Goal: Information Seeking & Learning: Learn about a topic

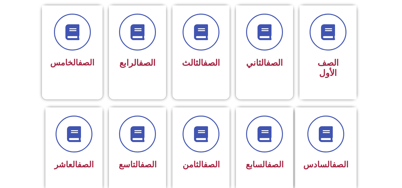
scroll to position [184, 0]
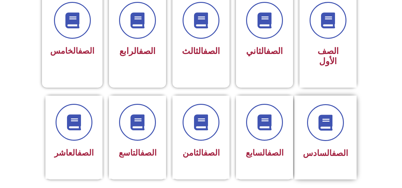
click at [318, 129] on div at bounding box center [325, 122] width 45 height 37
click at [316, 130] on div at bounding box center [325, 122] width 45 height 37
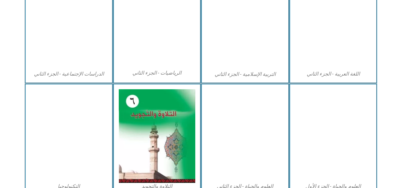
scroll to position [346, 0]
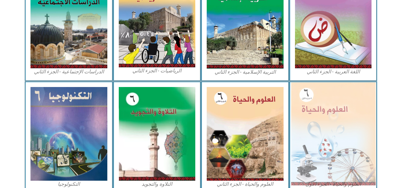
click at [323, 123] on img at bounding box center [333, 133] width 84 height 103
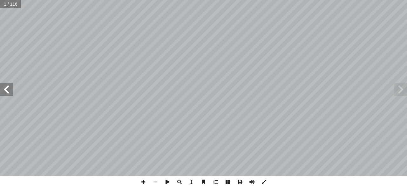
click at [7, 89] on span at bounding box center [6, 89] width 13 height 13
click at [8, 90] on span at bounding box center [6, 89] width 13 height 13
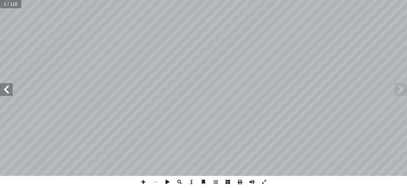
click at [8, 90] on span at bounding box center [6, 89] width 13 height 13
click at [7, 90] on span at bounding box center [6, 89] width 13 height 13
click at [8, 92] on span at bounding box center [6, 89] width 13 height 13
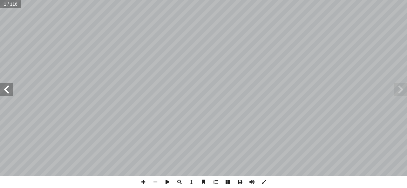
click at [8, 92] on span at bounding box center [6, 89] width 13 height 13
click at [7, 95] on span at bounding box center [6, 89] width 13 height 13
click at [8, 93] on span at bounding box center [6, 89] width 13 height 13
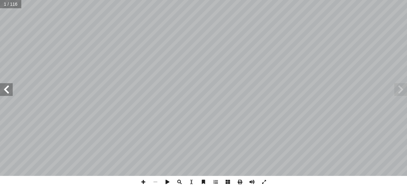
click at [8, 93] on span at bounding box center [6, 89] width 13 height 13
click at [7, 89] on span at bounding box center [6, 89] width 13 height 13
click at [8, 89] on span at bounding box center [6, 89] width 13 height 13
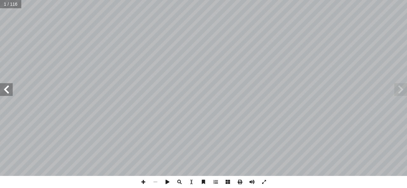
click at [8, 89] on span at bounding box center [6, 89] width 13 height 13
click at [8, 87] on span at bounding box center [6, 89] width 13 height 13
click at [10, 88] on span at bounding box center [6, 89] width 13 height 13
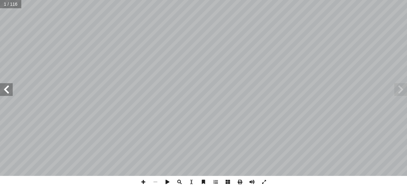
click at [10, 88] on span at bounding box center [6, 89] width 13 height 13
click at [10, 89] on span at bounding box center [6, 89] width 13 height 13
click at [9, 88] on span at bounding box center [6, 89] width 13 height 13
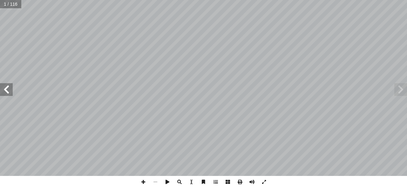
click at [9, 87] on span at bounding box center [6, 89] width 13 height 13
click at [10, 85] on span at bounding box center [6, 89] width 13 height 13
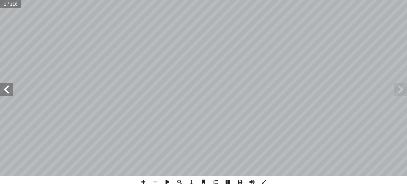
click at [10, 89] on span at bounding box center [6, 89] width 13 height 13
click at [8, 91] on span at bounding box center [6, 89] width 13 height 13
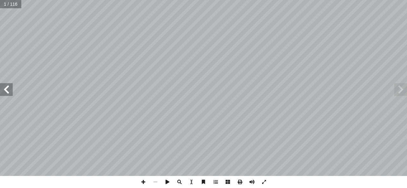
click at [8, 90] on span at bounding box center [6, 89] width 13 height 13
click at [10, 89] on span at bounding box center [6, 89] width 13 height 13
click at [10, 90] on span at bounding box center [6, 89] width 13 height 13
click at [8, 90] on span at bounding box center [6, 89] width 13 height 13
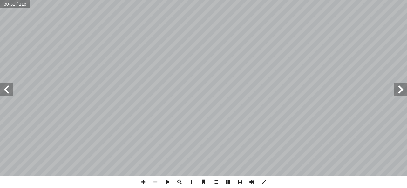
click at [6, 92] on span at bounding box center [6, 89] width 13 height 13
click at [6, 89] on span at bounding box center [6, 89] width 13 height 13
click at [7, 90] on span at bounding box center [6, 89] width 13 height 13
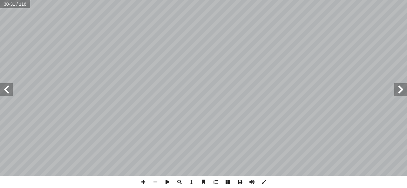
click at [7, 90] on span at bounding box center [6, 89] width 13 height 13
click at [7, 89] on span at bounding box center [6, 89] width 13 height 13
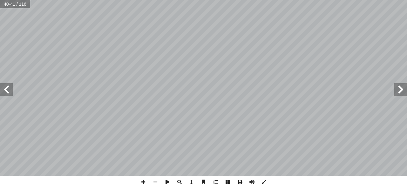
click at [3, 87] on span at bounding box center [6, 89] width 13 height 13
click at [6, 89] on span at bounding box center [6, 89] width 13 height 13
click at [5, 86] on span at bounding box center [6, 89] width 13 height 13
click at [7, 90] on span at bounding box center [6, 89] width 13 height 13
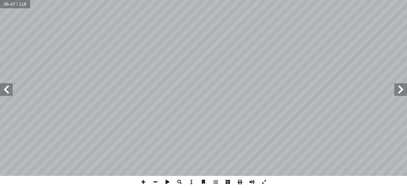
click at [5, 87] on span at bounding box center [6, 89] width 13 height 13
